Goal: Task Accomplishment & Management: Use online tool/utility

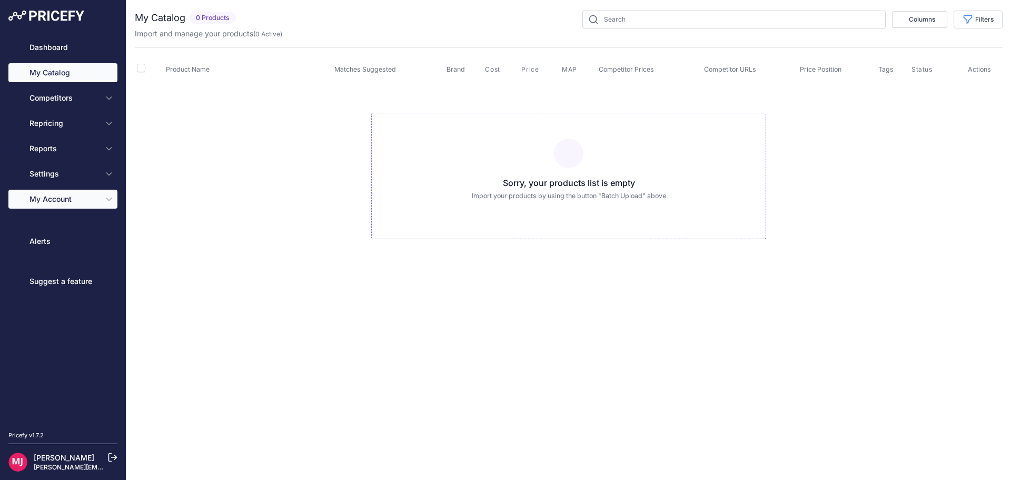
click at [53, 204] on button "My Account" at bounding box center [62, 199] width 109 height 19
click at [86, 203] on span "My Account" at bounding box center [63, 199] width 69 height 11
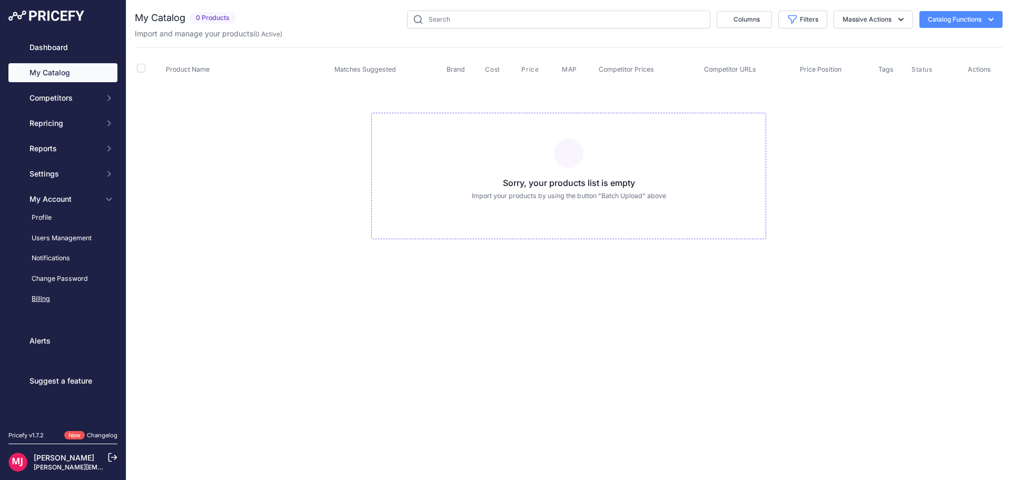
click at [65, 296] on link "Billing" at bounding box center [62, 299] width 109 height 18
click at [46, 299] on link "Billing" at bounding box center [62, 299] width 109 height 18
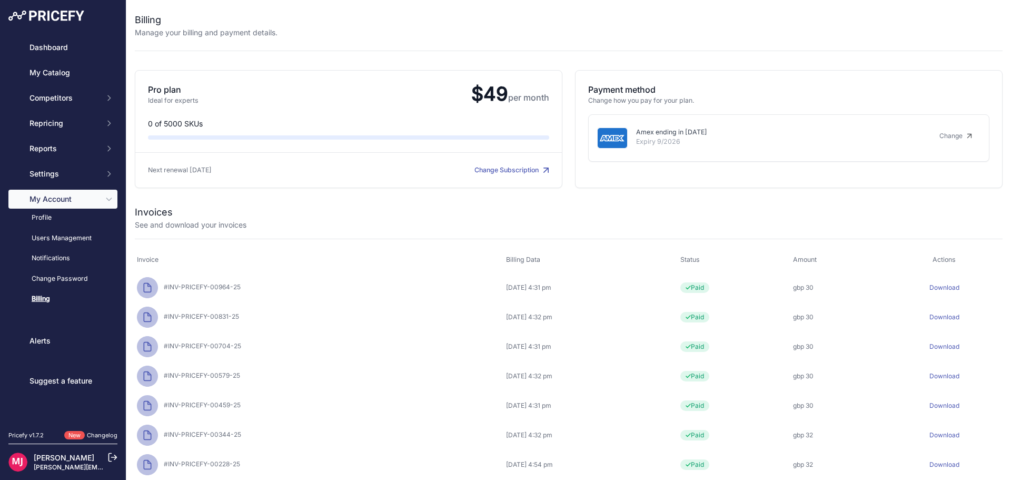
click at [946, 285] on link "Download" at bounding box center [945, 287] width 30 height 8
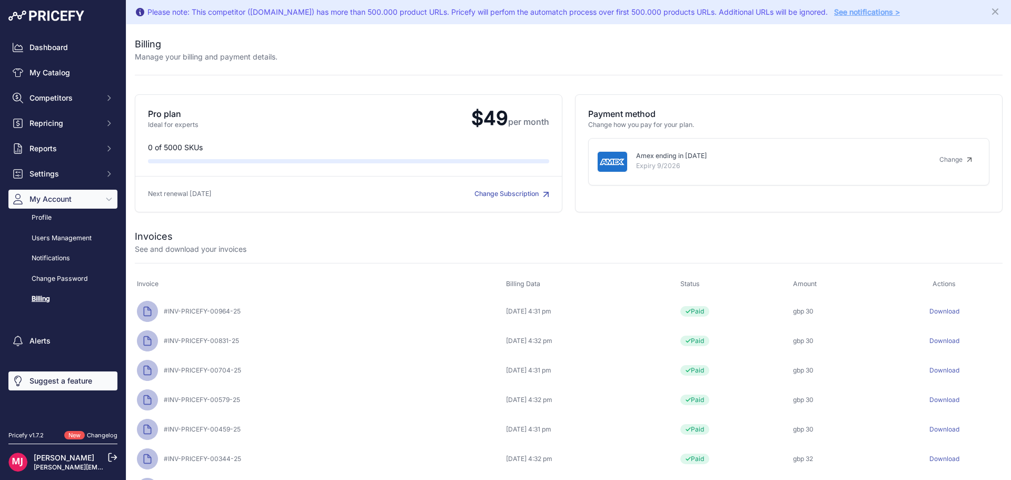
click at [55, 380] on link "Suggest a feature" at bounding box center [62, 380] width 109 height 19
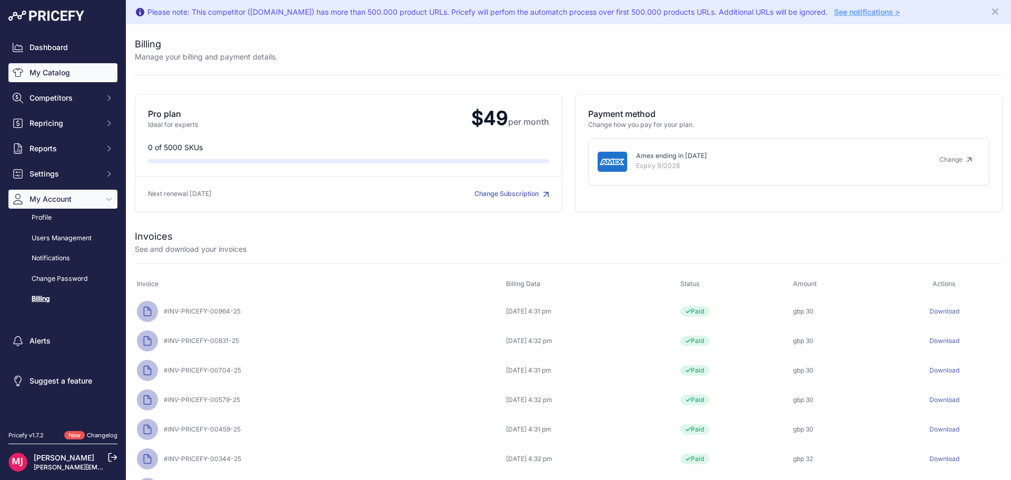
click at [60, 69] on link "My Catalog" at bounding box center [62, 72] width 109 height 19
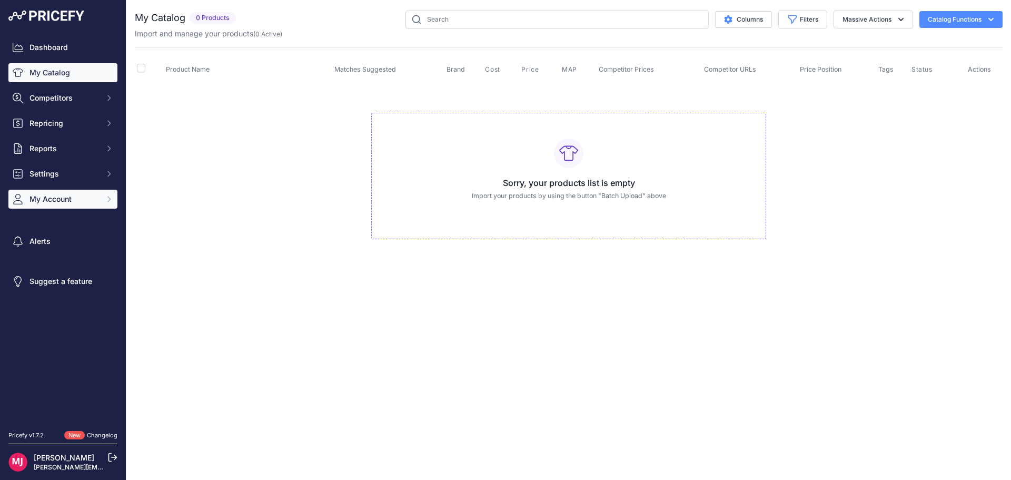
click at [57, 194] on span "My Account" at bounding box center [63, 199] width 69 height 11
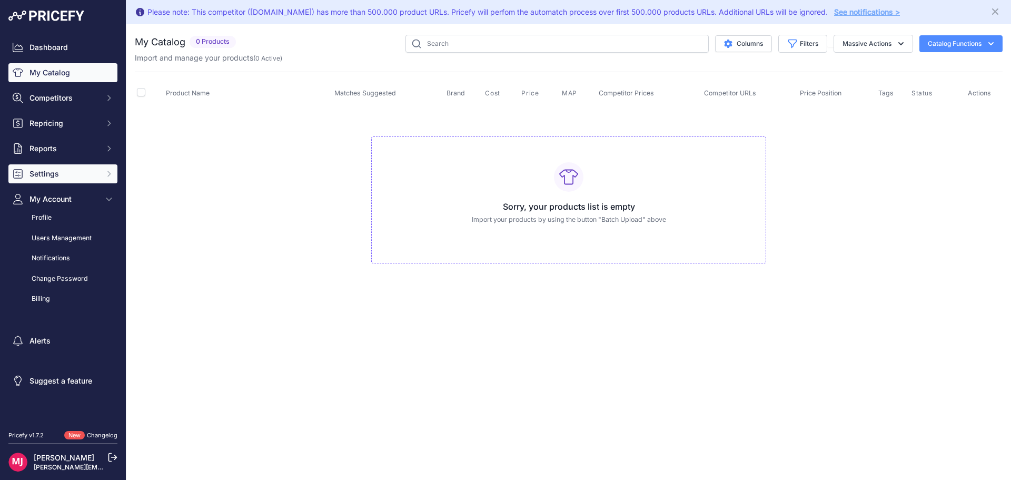
click at [74, 179] on span "Settings" at bounding box center [63, 174] width 69 height 11
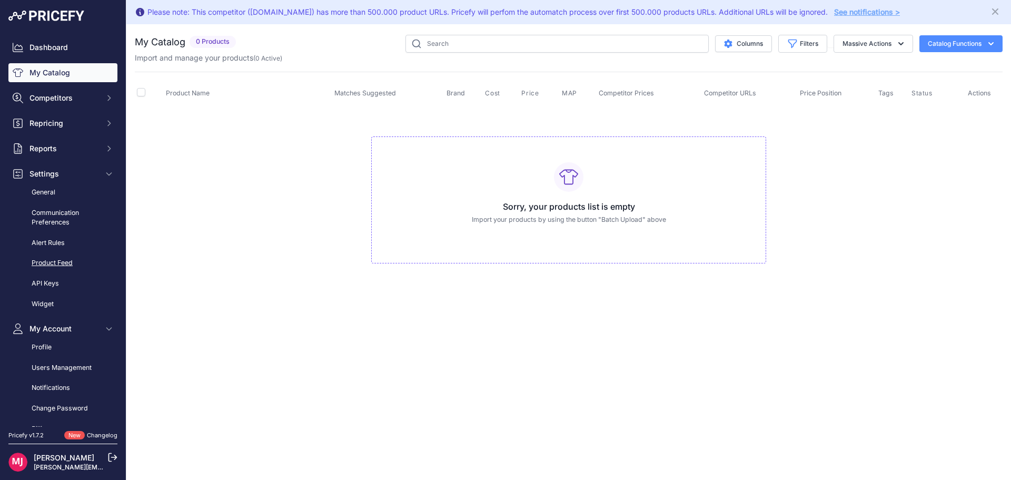
click at [52, 267] on link "Product Feed" at bounding box center [62, 263] width 109 height 18
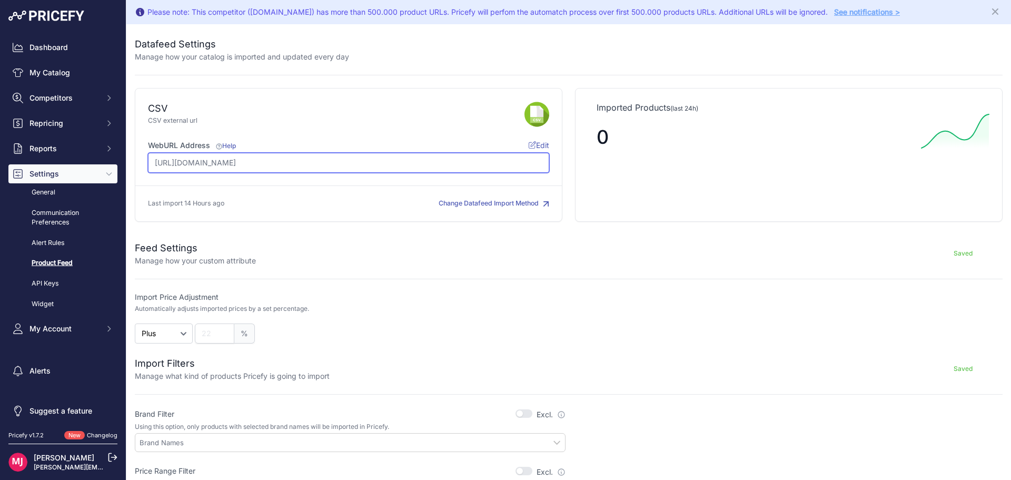
drag, startPoint x: 386, startPoint y: 168, endPoint x: 106, endPoint y: 162, distance: 279.2
click at [106, 162] on div "Dashboard My Catalog Competitors Competitors Monitored URLs MAP infringements R…" at bounding box center [505, 240] width 1011 height 480
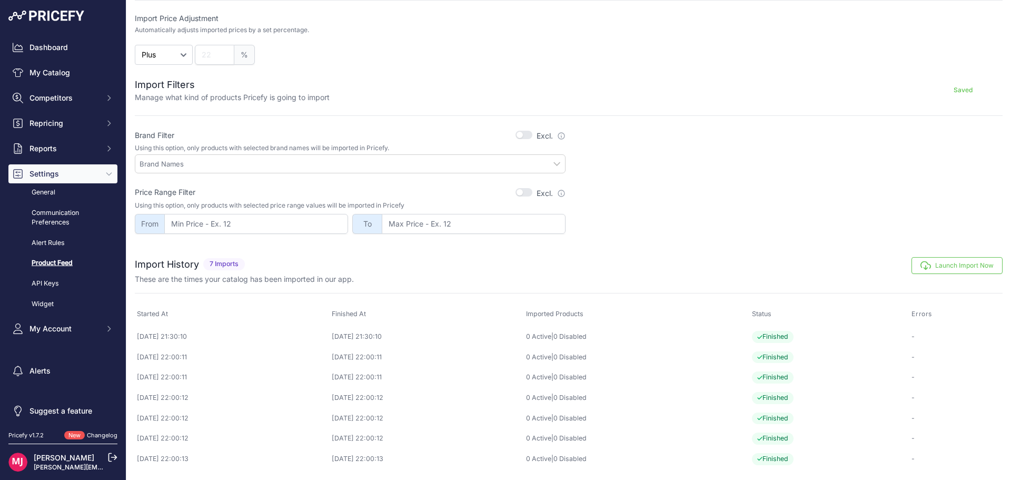
click at [967, 267] on button "Launch Import Now" at bounding box center [957, 265] width 91 height 17
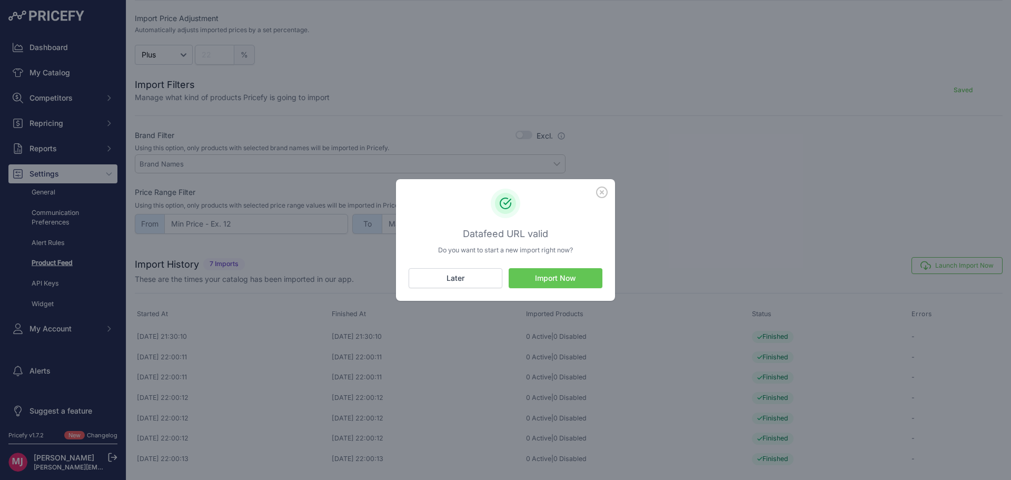
click at [569, 278] on button "Import Now" at bounding box center [556, 278] width 94 height 20
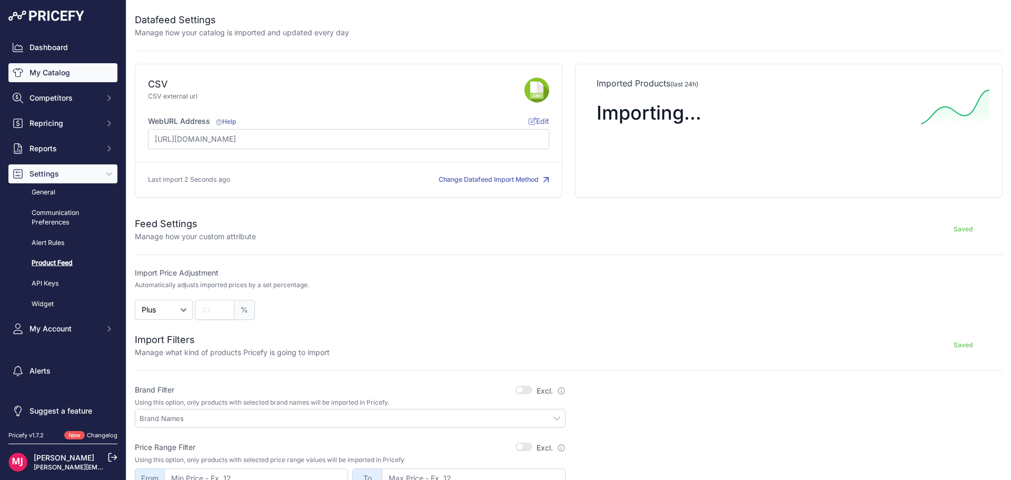
click at [47, 76] on link "My Catalog" at bounding box center [62, 72] width 109 height 19
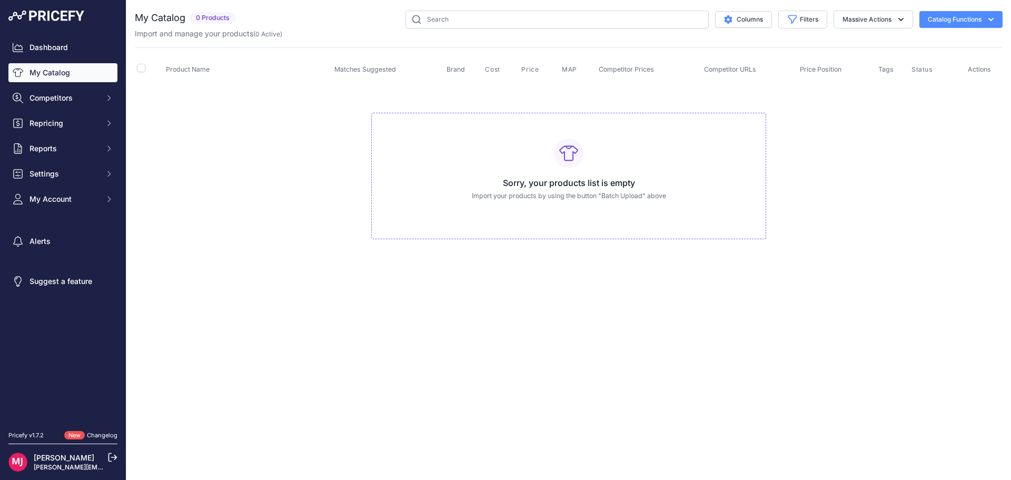
click at [47, 77] on link "My Catalog" at bounding box center [62, 72] width 109 height 19
click at [39, 194] on span "My Account" at bounding box center [63, 199] width 69 height 11
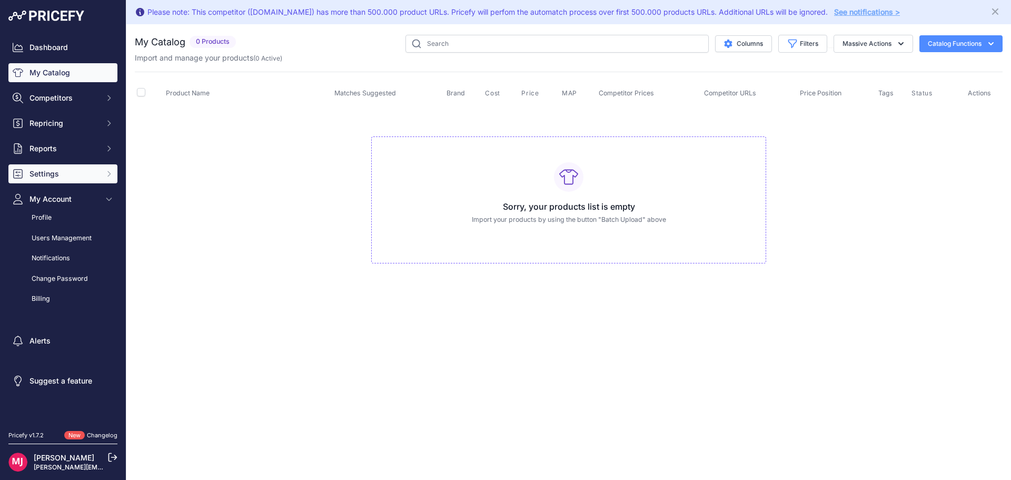
click at [50, 177] on span "Settings" at bounding box center [63, 174] width 69 height 11
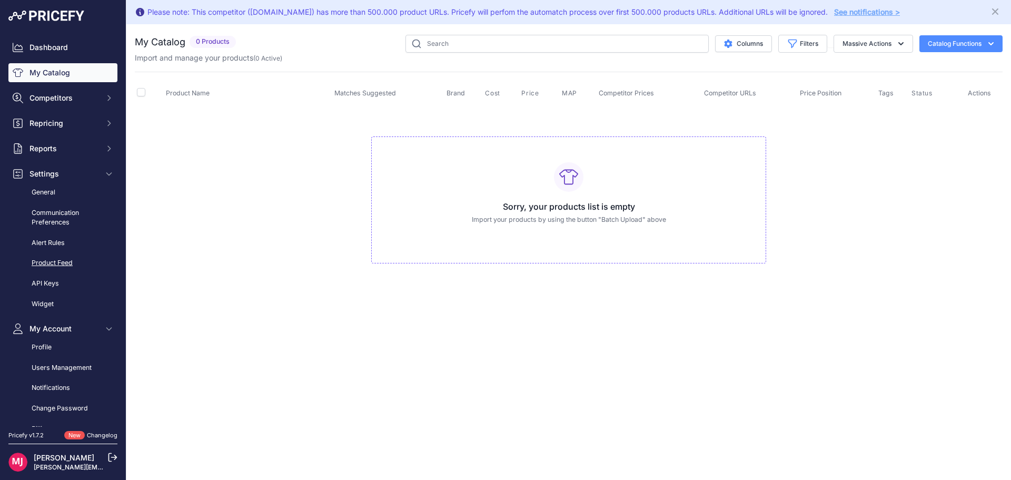
click at [52, 260] on link "Product Feed" at bounding box center [62, 263] width 109 height 18
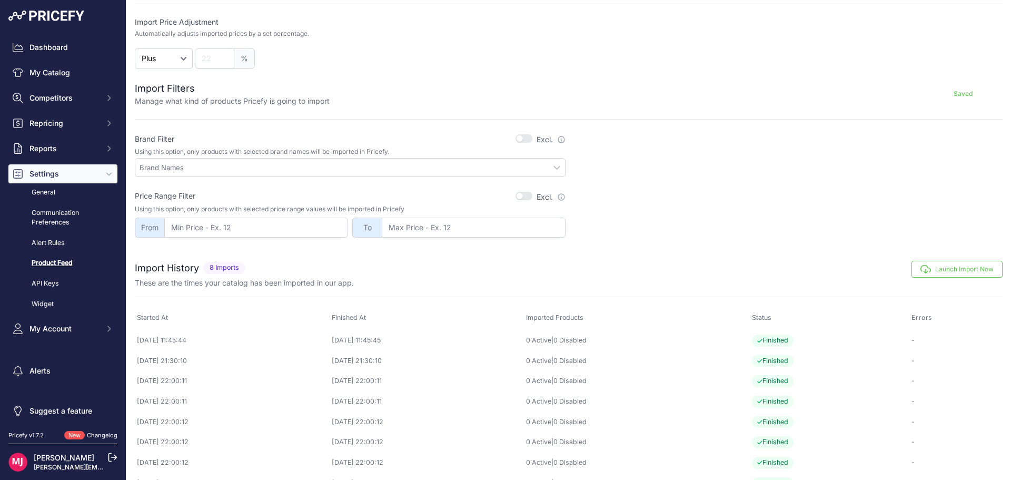
scroll to position [299, 0]
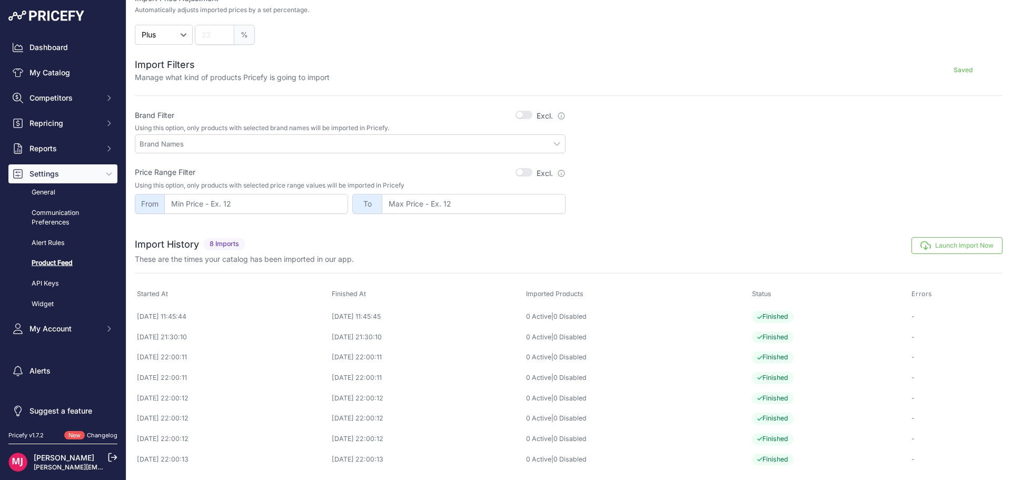
click at [60, 258] on link "Product Feed" at bounding box center [62, 263] width 109 height 18
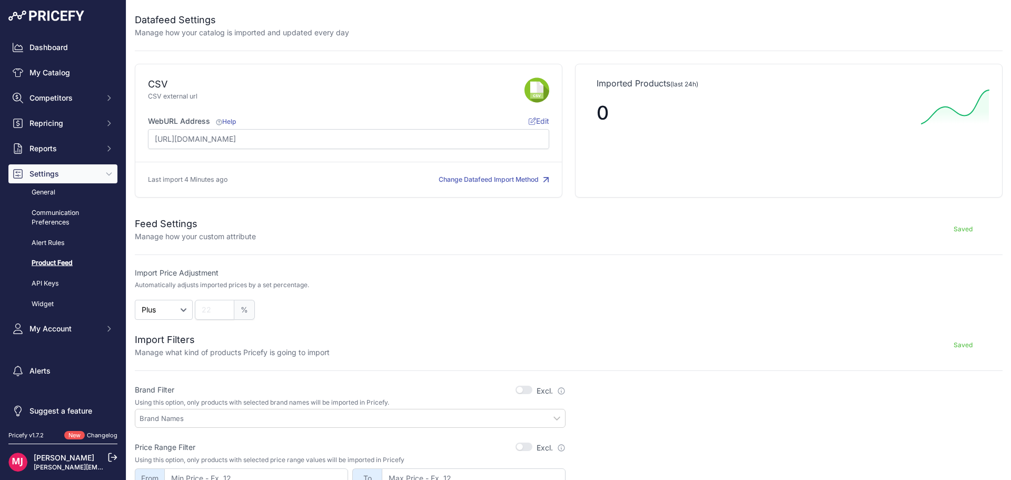
click at [973, 242] on form "Feed Settings Manage how your custom attribute Saved Import Price Adjustment Au…" at bounding box center [569, 346] width 868 height 284
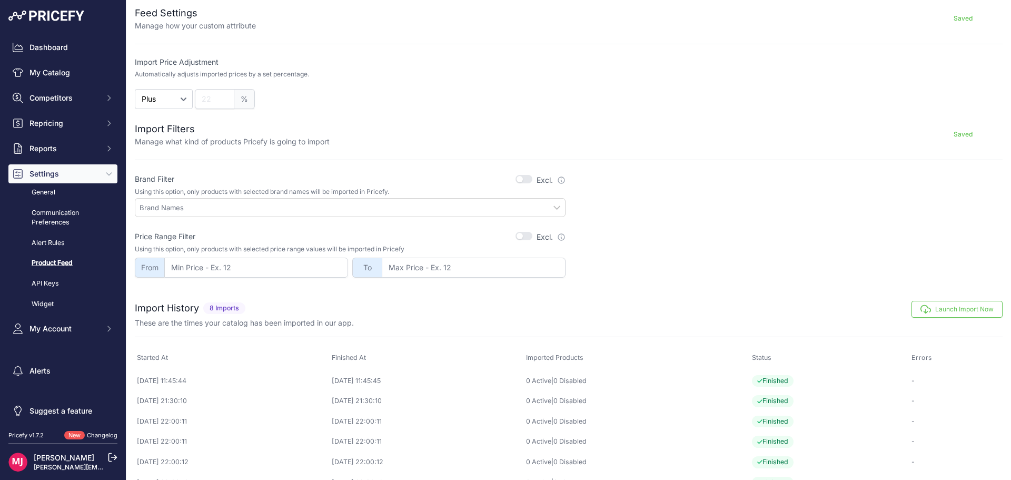
scroll to position [275, 0]
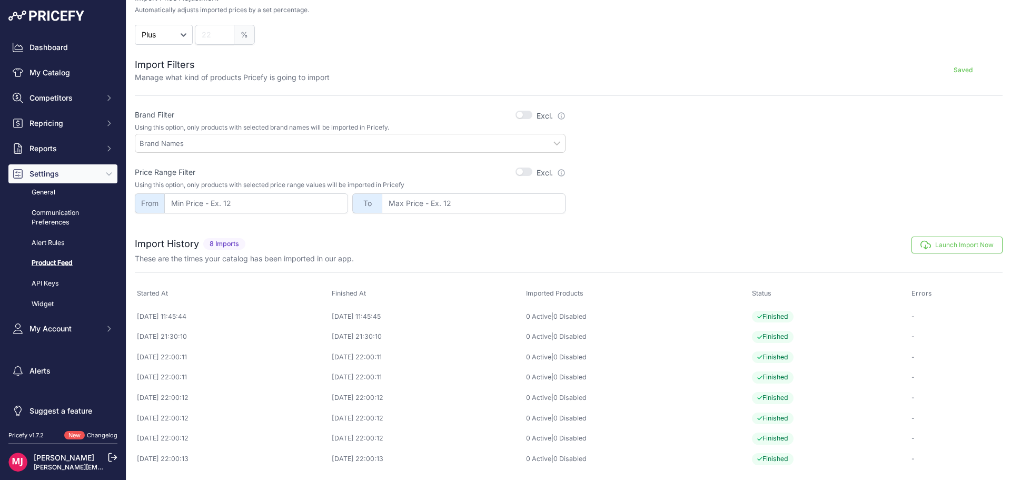
click at [928, 244] on button "Launch Import Now" at bounding box center [957, 245] width 91 height 17
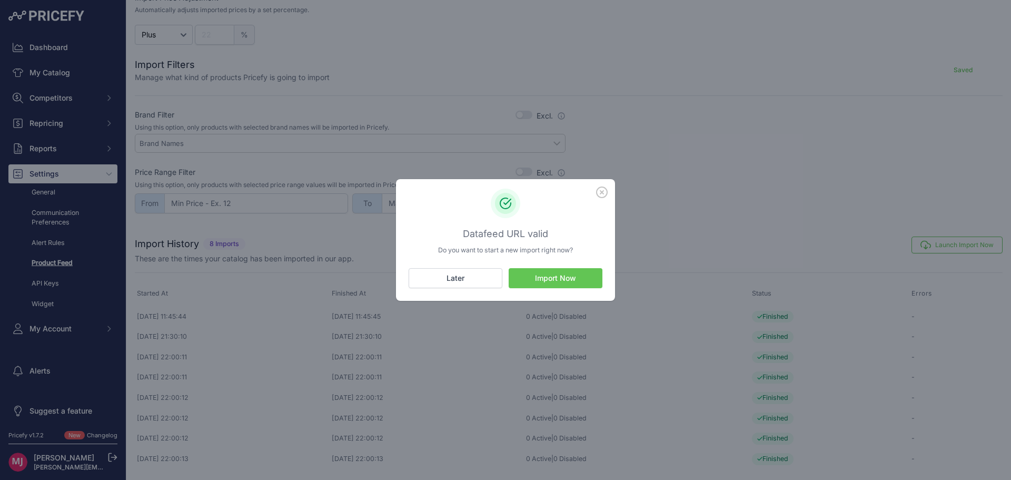
click at [572, 279] on button "Import Now" at bounding box center [556, 278] width 94 height 20
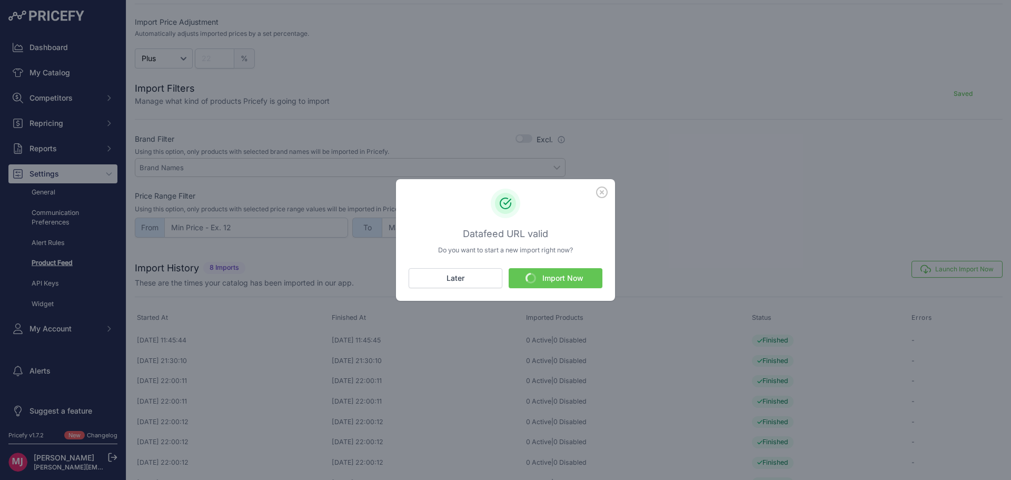
scroll to position [299, 0]
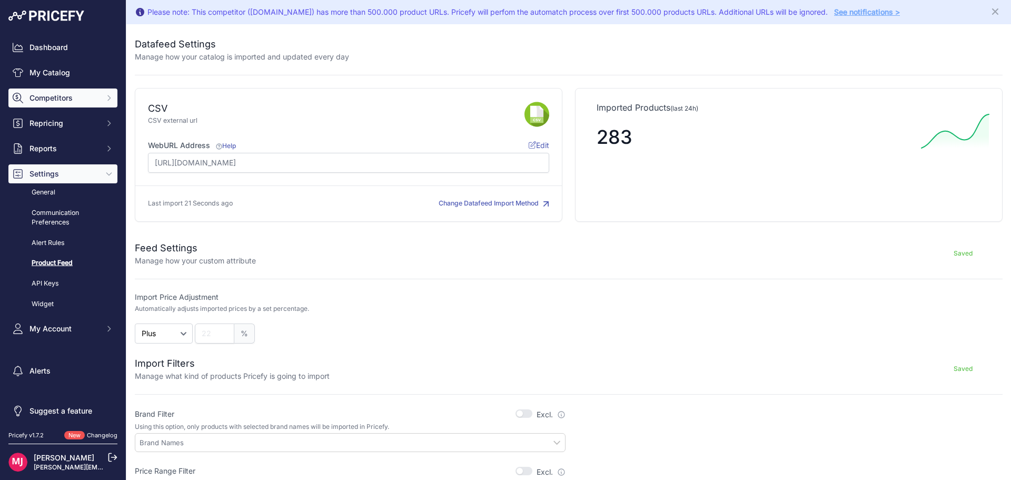
click at [20, 100] on icon "Sidebar" at bounding box center [18, 98] width 11 height 11
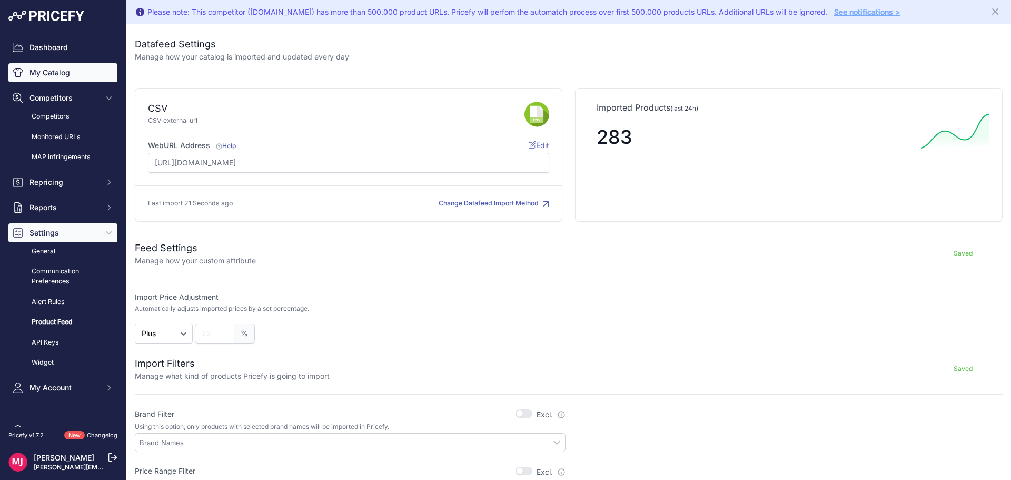
click at [42, 71] on link "My Catalog" at bounding box center [62, 72] width 109 height 19
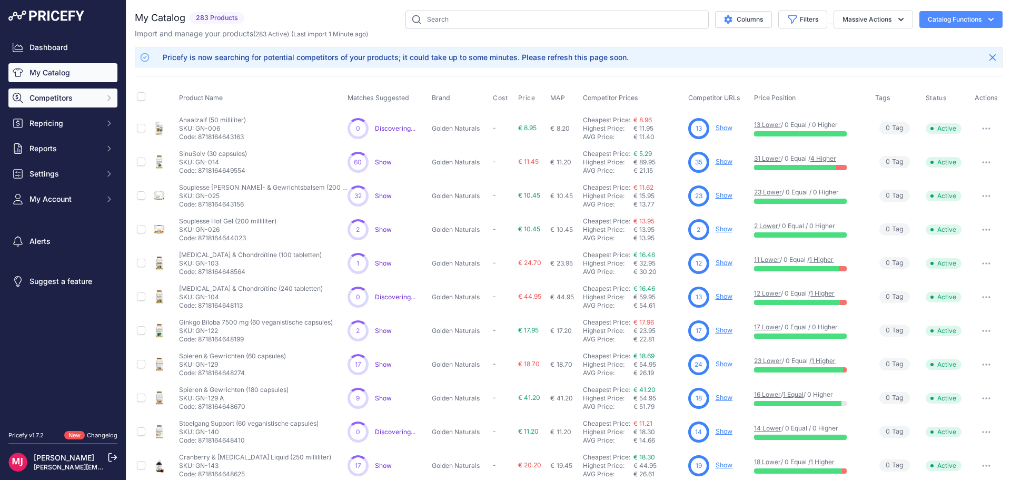
click at [47, 101] on span "Competitors" at bounding box center [63, 98] width 69 height 11
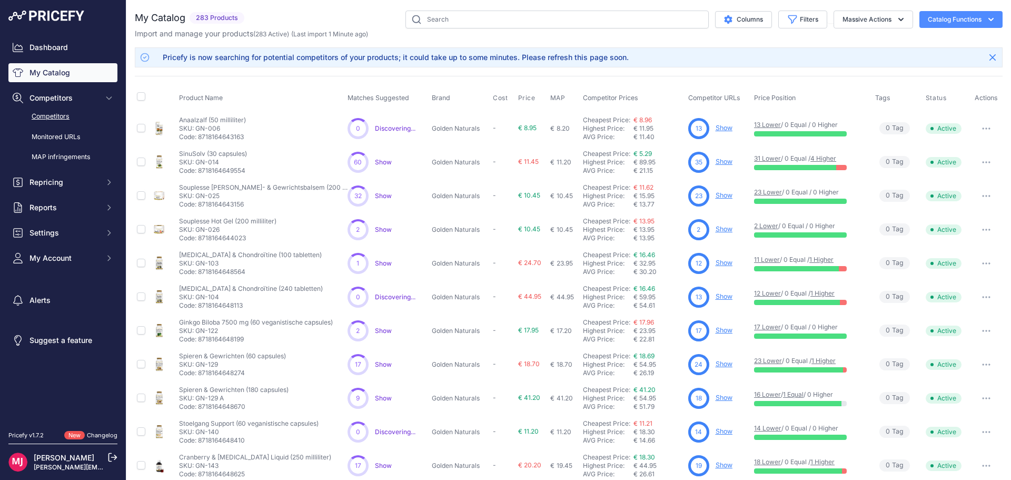
click at [44, 115] on link "Competitors" at bounding box center [62, 116] width 109 height 18
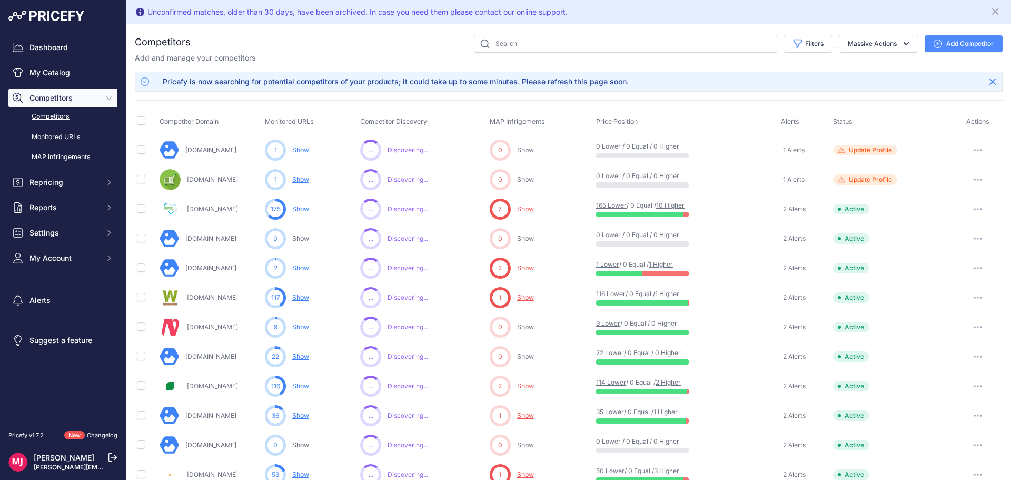
click at [50, 137] on link "Monitored URLs" at bounding box center [62, 137] width 109 height 18
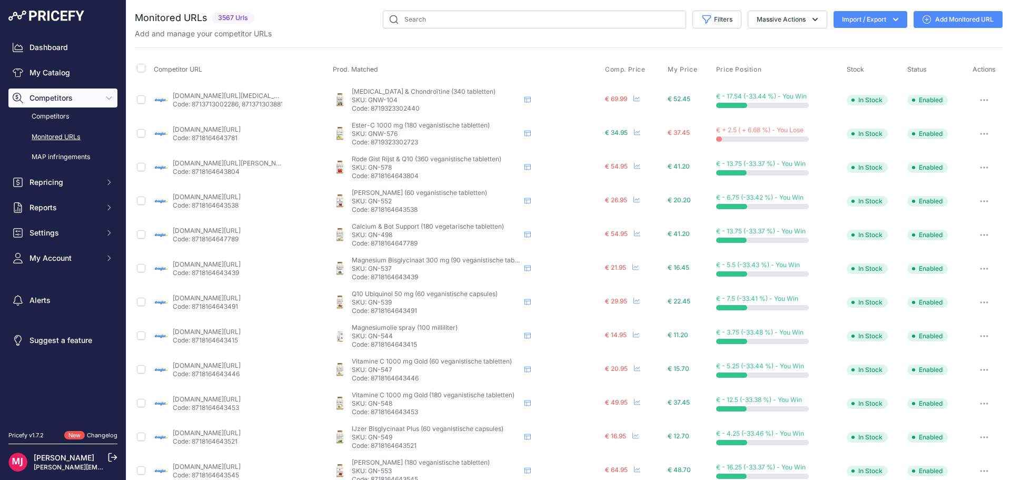
click at [41, 51] on link "Dashboard" at bounding box center [62, 47] width 109 height 19
